Goal: Information Seeking & Learning: Learn about a topic

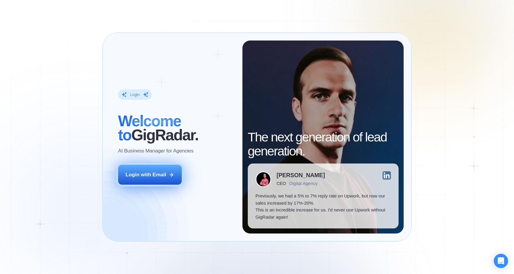
click at [167, 181] on button "Login with Email" at bounding box center [150, 175] width 64 height 20
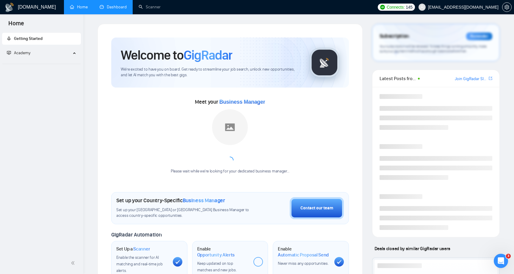
click at [117, 10] on link "Dashboard" at bounding box center [113, 6] width 27 height 5
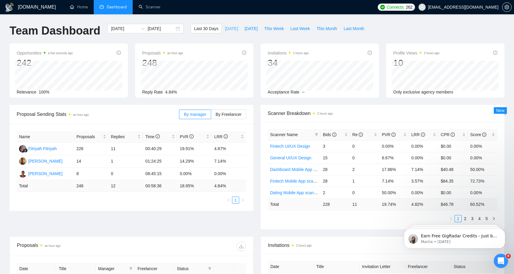
click at [229, 30] on span "[DATE]" at bounding box center [231, 28] width 13 height 7
type input "[DATE]"
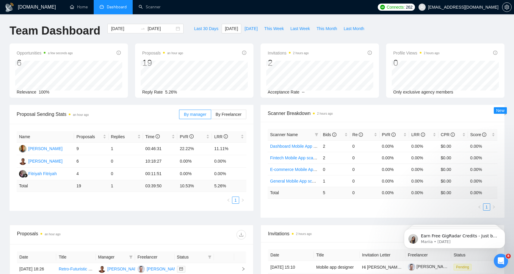
click at [229, 228] on div "Proposals an hour ago" at bounding box center [131, 234] width 229 height 19
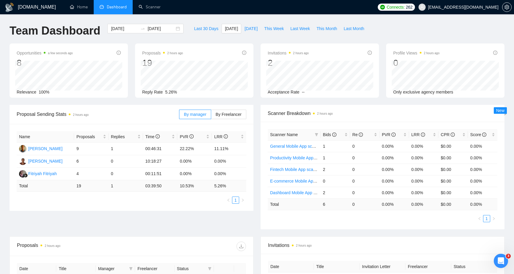
click at [169, 218] on div "Proposal Sending Stats 2 hours ago By manager By Freelancer Name Proposals Repl…" at bounding box center [257, 171] width 502 height 132
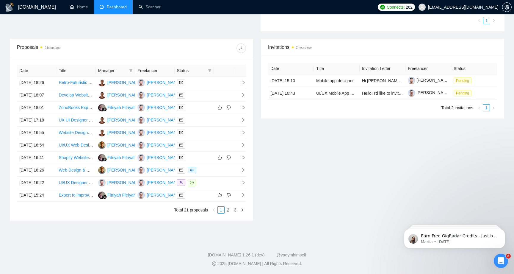
scroll to position [254, 0]
click at [35, 176] on td "[DATE] 16:22" at bounding box center [36, 182] width 39 height 12
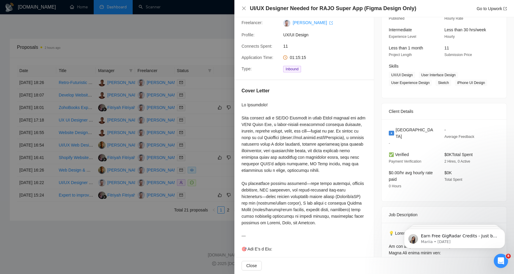
scroll to position [55, 0]
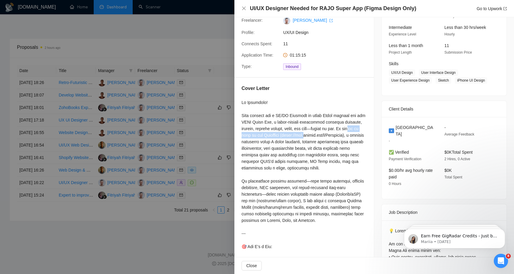
drag, startPoint x: 261, startPoint y: 135, endPoint x: 268, endPoint y: 139, distance: 8.7
drag, startPoint x: 326, startPoint y: 143, endPoint x: 345, endPoint y: 144, distance: 19.4
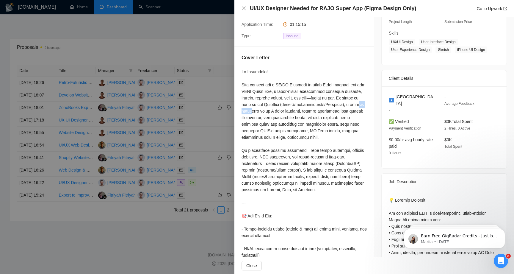
scroll to position [86, 0]
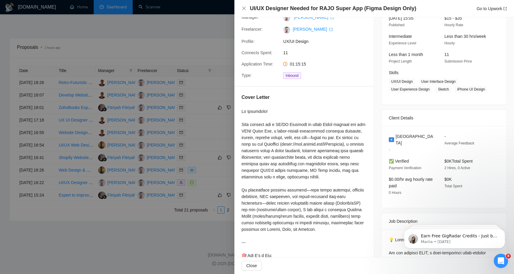
scroll to position [48, 0]
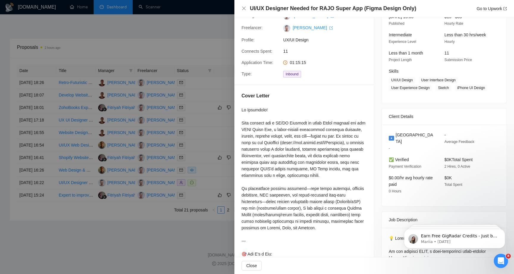
click at [404, 144] on span "Somalia" at bounding box center [415, 138] width 39 height 13
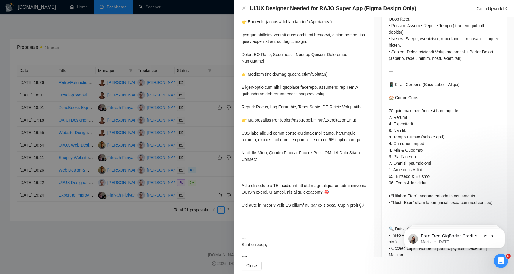
scroll to position [448, 0]
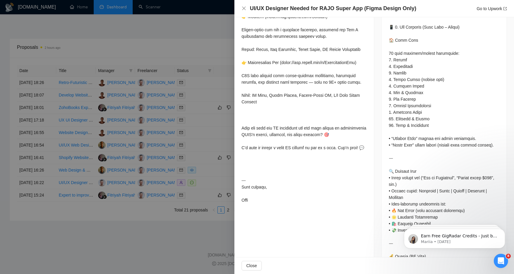
click at [180, 229] on div at bounding box center [257, 137] width 514 height 274
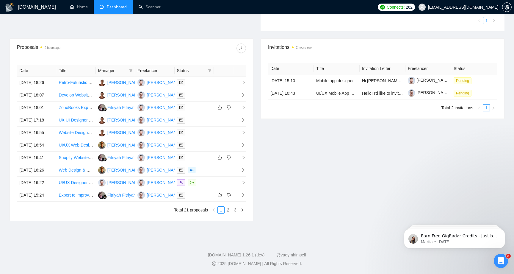
scroll to position [236, 0]
click at [190, 172] on icon "eye" at bounding box center [192, 170] width 4 height 4
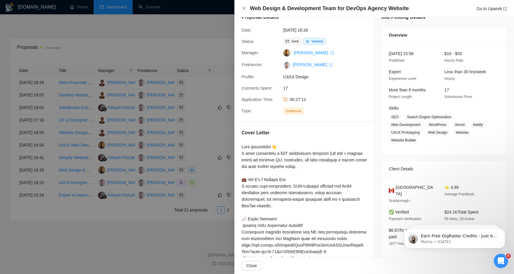
scroll to position [12, 0]
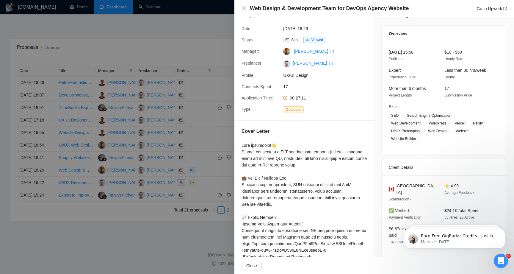
click at [293, 155] on div at bounding box center [304, 263] width 125 height 242
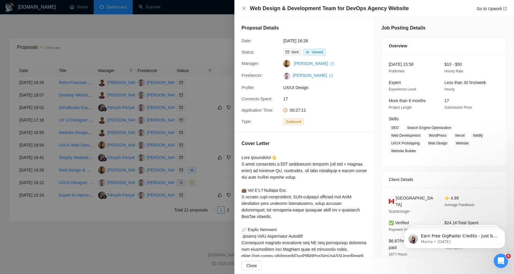
scroll to position [12, 0]
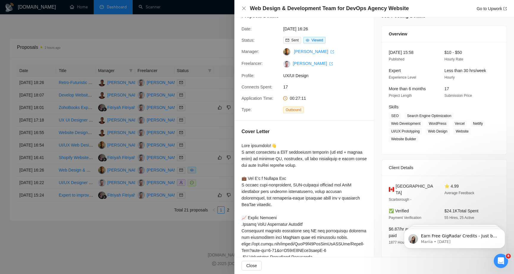
click at [201, 160] on div at bounding box center [257, 137] width 514 height 274
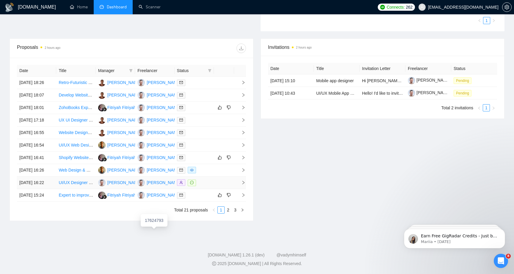
click at [161, 186] on div "[PERSON_NAME]" at bounding box center [158, 182] width 43 height 7
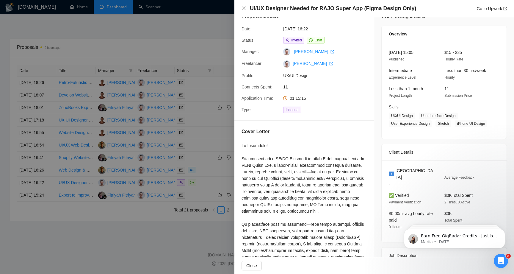
click at [178, 252] on div at bounding box center [257, 137] width 514 height 274
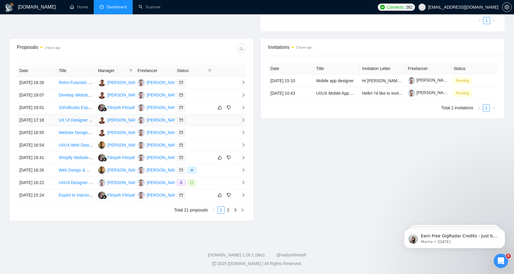
click at [43, 114] on td "[DATE] 17:18" at bounding box center [36, 120] width 39 height 12
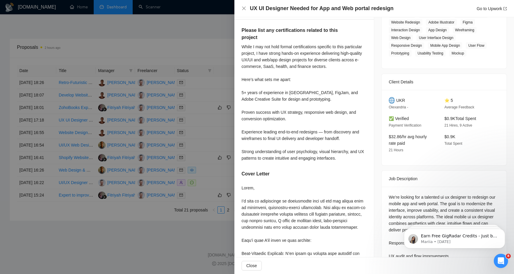
scroll to position [114, 0]
click at [254, 35] on h5 "Please list any certifications related to this project" at bounding box center [295, 33] width 107 height 14
copy div "Please list any certifications related to this project"
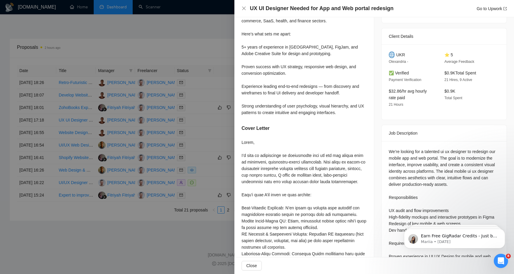
scroll to position [0, 0]
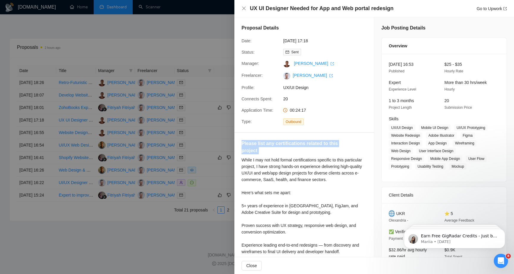
click at [134, 257] on div at bounding box center [257, 137] width 514 height 274
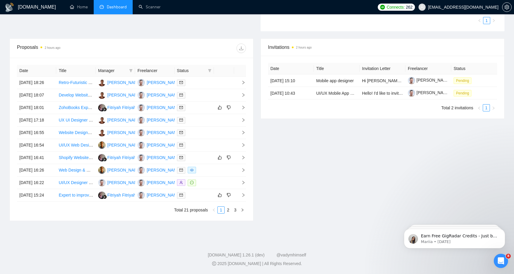
scroll to position [213, 0]
click at [50, 89] on td "[DATE] 18:07" at bounding box center [36, 95] width 39 height 12
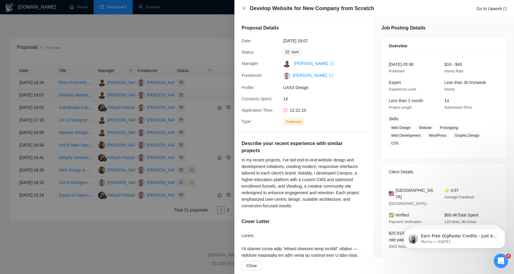
click at [50, 88] on div at bounding box center [257, 137] width 514 height 274
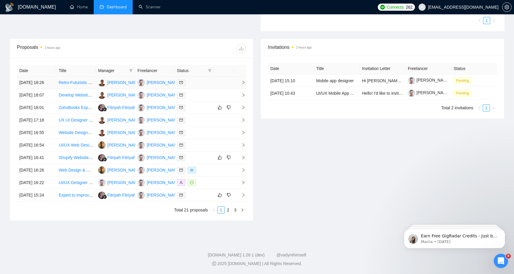
click at [53, 76] on td "[DATE] 18:26" at bounding box center [36, 82] width 39 height 12
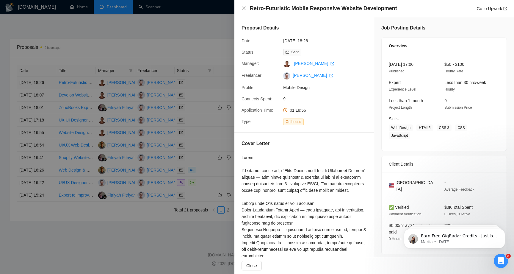
click at [53, 72] on div at bounding box center [257, 137] width 514 height 274
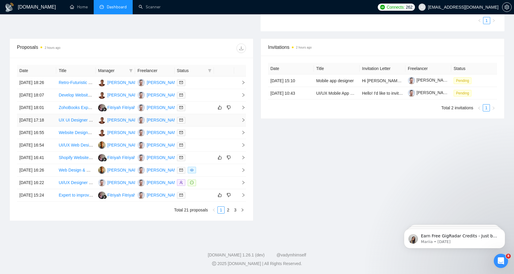
click at [51, 125] on td "[DATE] 17:18" at bounding box center [36, 120] width 39 height 12
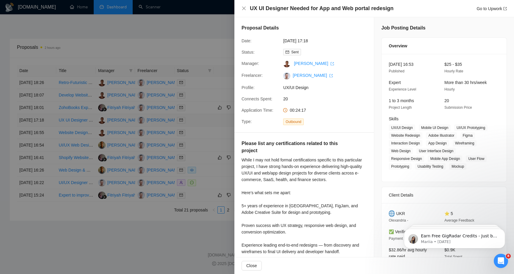
click at [51, 125] on div at bounding box center [257, 137] width 514 height 274
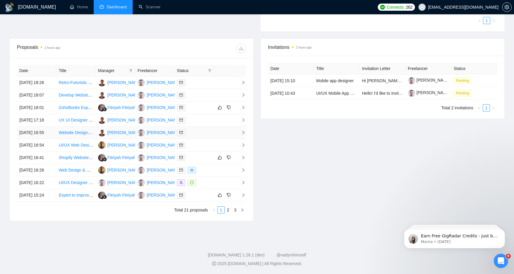
click at [51, 139] on td "[DATE] 16:55" at bounding box center [36, 132] width 39 height 12
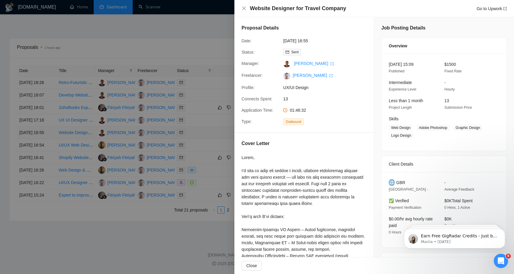
click at [51, 145] on div at bounding box center [257, 137] width 514 height 274
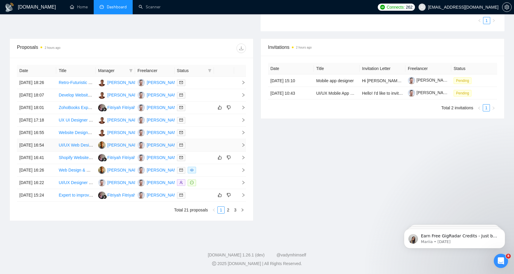
click at [49, 151] on td "[DATE] 16:54" at bounding box center [36, 145] width 39 height 12
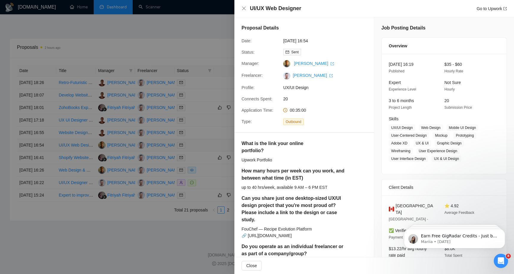
click at [49, 164] on div at bounding box center [257, 137] width 514 height 274
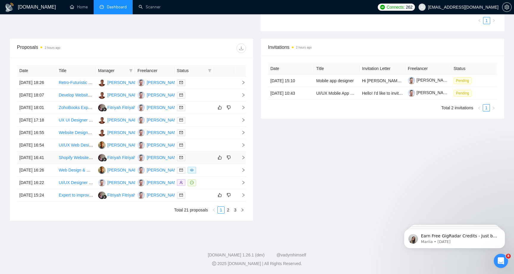
click at [49, 164] on td "[DATE] 16:41" at bounding box center [36, 157] width 39 height 12
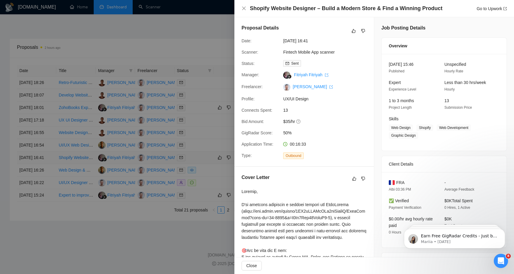
click at [49, 185] on div at bounding box center [257, 137] width 514 height 274
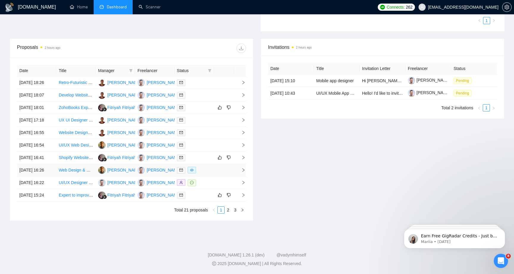
click at [48, 176] on td "[DATE] 16:26" at bounding box center [36, 170] width 39 height 12
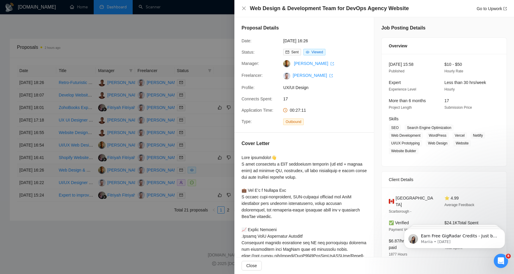
click at [48, 198] on div at bounding box center [257, 137] width 514 height 274
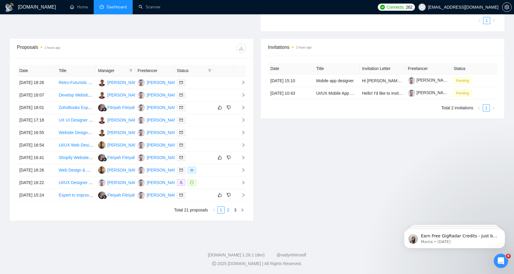
click at [228, 213] on link "2" at bounding box center [228, 210] width 7 height 7
